Goal: Entertainment & Leisure: Consume media (video, audio)

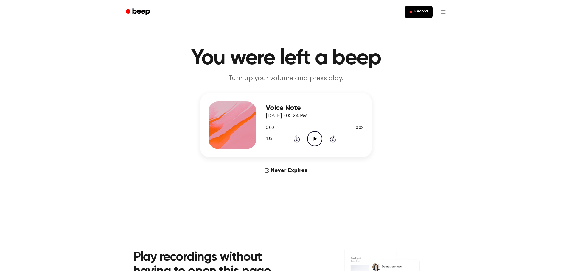
click at [318, 136] on icon "Play Audio" at bounding box center [314, 138] width 15 height 15
click at [312, 136] on icon "Play Audio" at bounding box center [314, 138] width 15 height 15
